Goal: Transaction & Acquisition: Purchase product/service

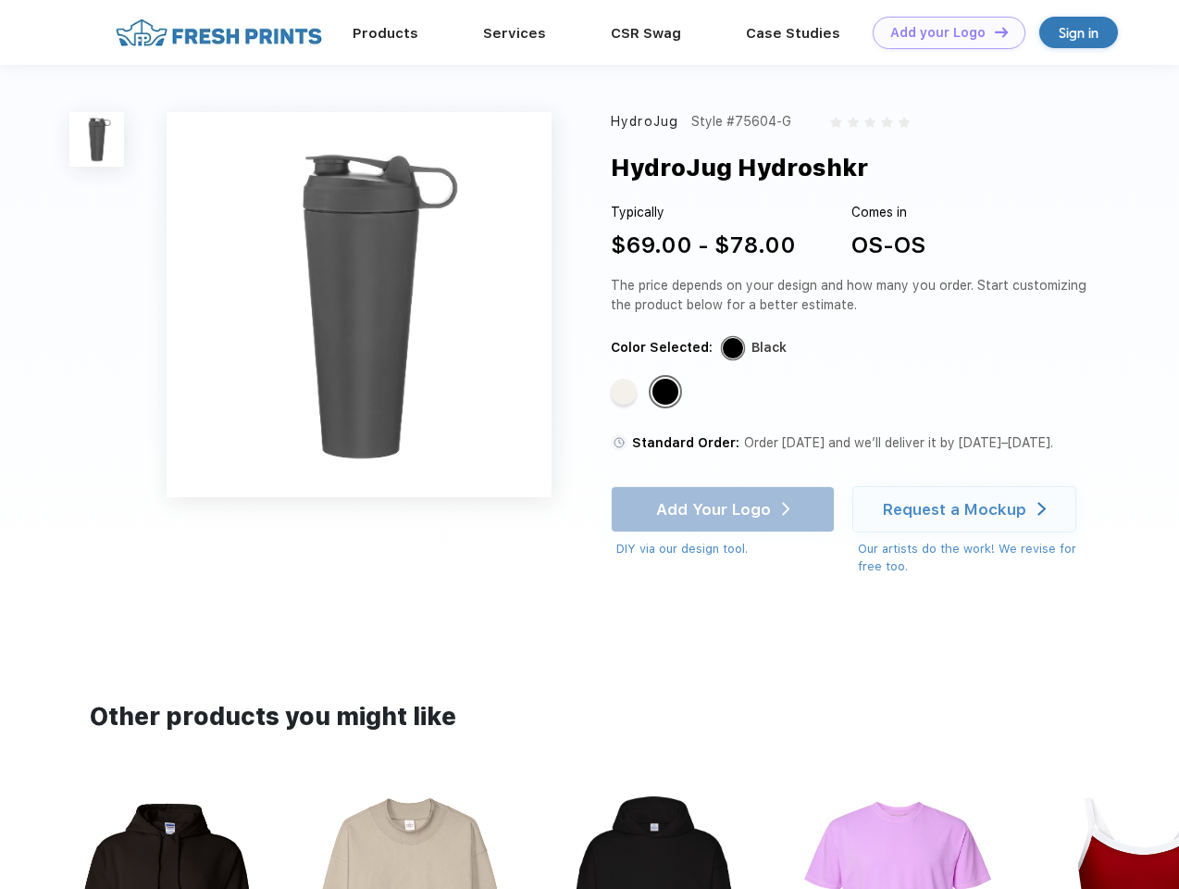
click at [942, 32] on link "Add your Logo Design Tool" at bounding box center [949, 33] width 153 height 32
click at [0, 0] on div "Design Tool" at bounding box center [0, 0] width 0 height 0
click at [993, 31] on link "Add your Logo Design Tool" at bounding box center [949, 33] width 153 height 32
click at [97, 139] on img at bounding box center [96, 139] width 55 height 55
click at [626, 392] on div "Standard Color" at bounding box center [624, 392] width 26 height 26
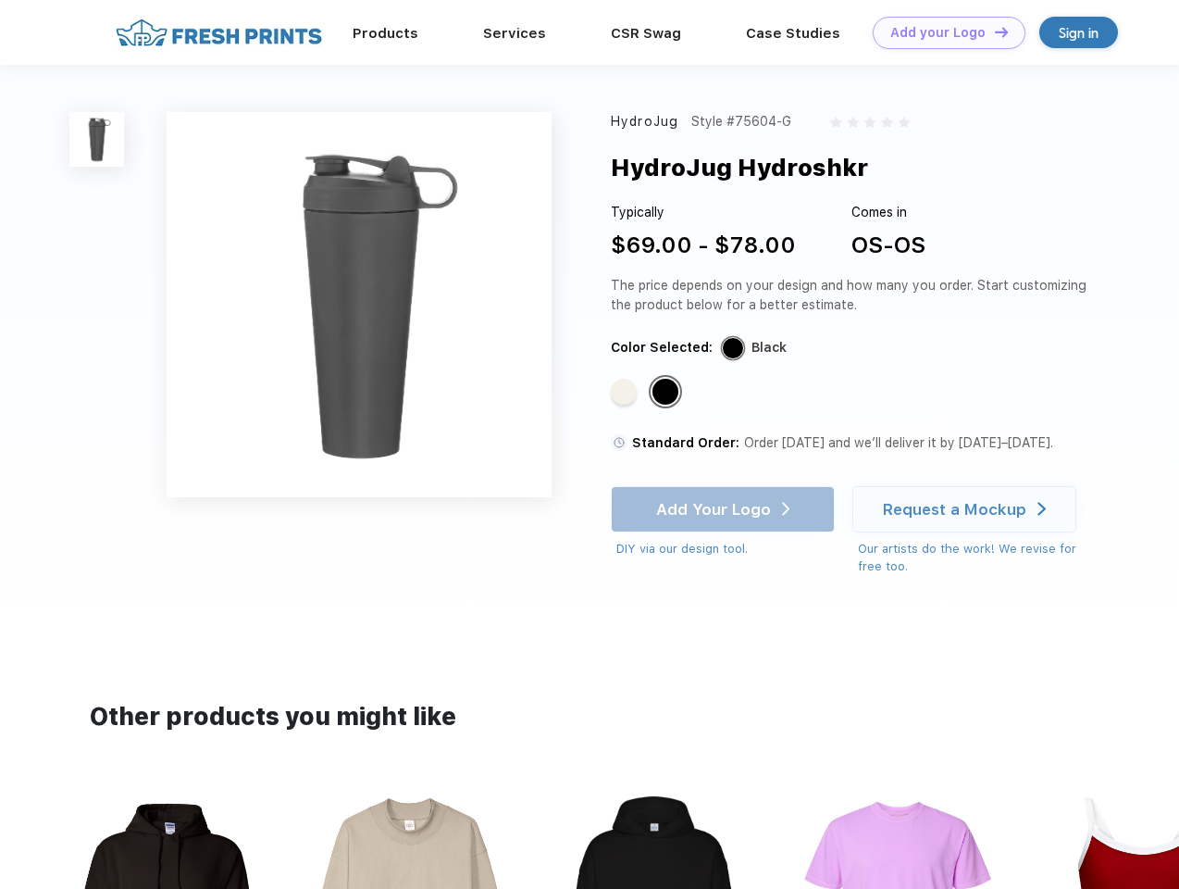
click at [667, 392] on div "Standard Color" at bounding box center [666, 392] width 26 height 26
click at [725, 509] on div "Add Your Logo DIY via our design tool. Ah shoot! This product isn't up in our d…" at bounding box center [723, 522] width 224 height 72
click at [967, 509] on div "Request a Mockup" at bounding box center [954, 509] width 143 height 19
